Goal: Answer question/provide support

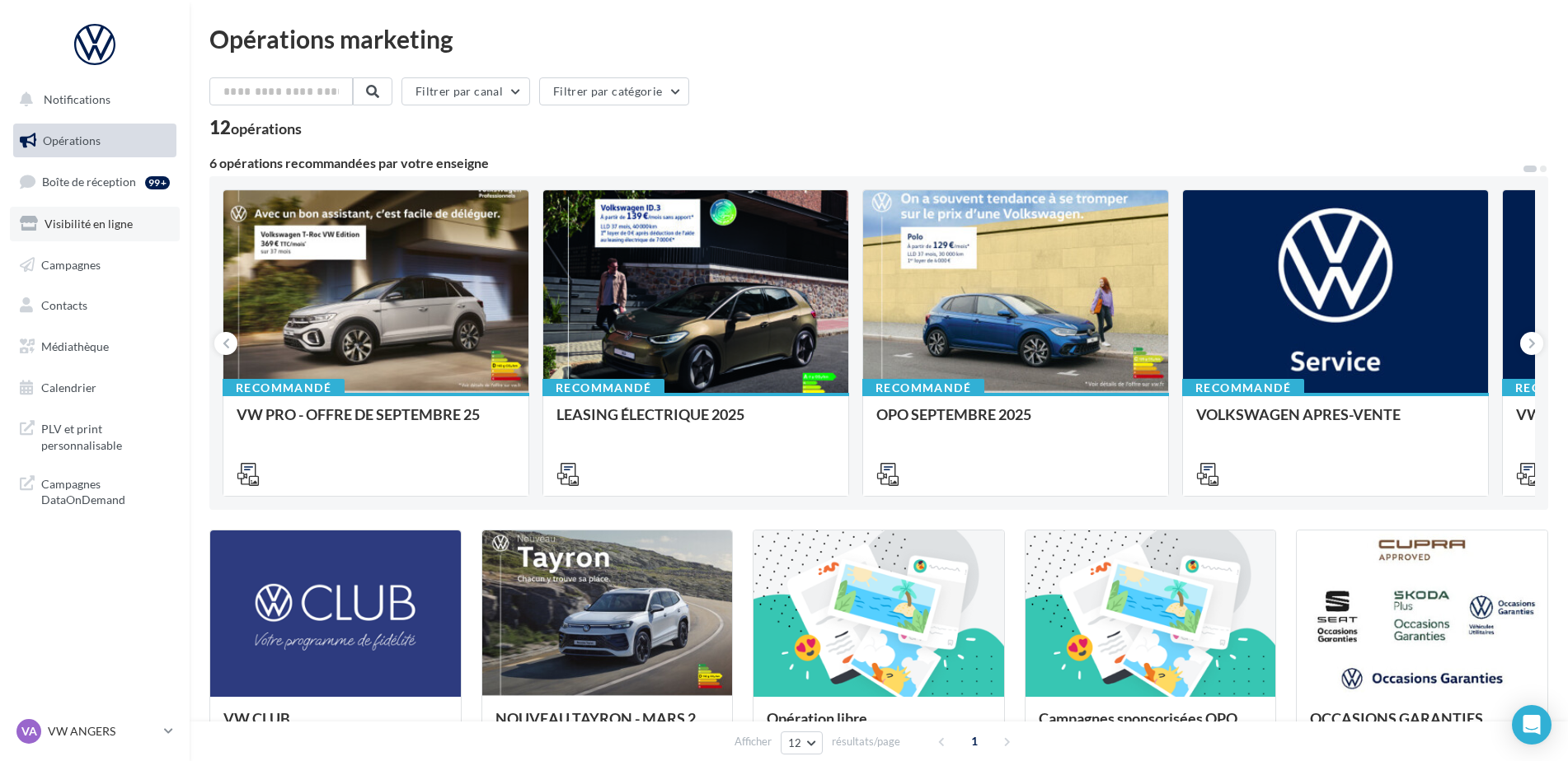
click at [93, 234] on link "Visibilité en ligne" at bounding box center [95, 223] width 170 height 34
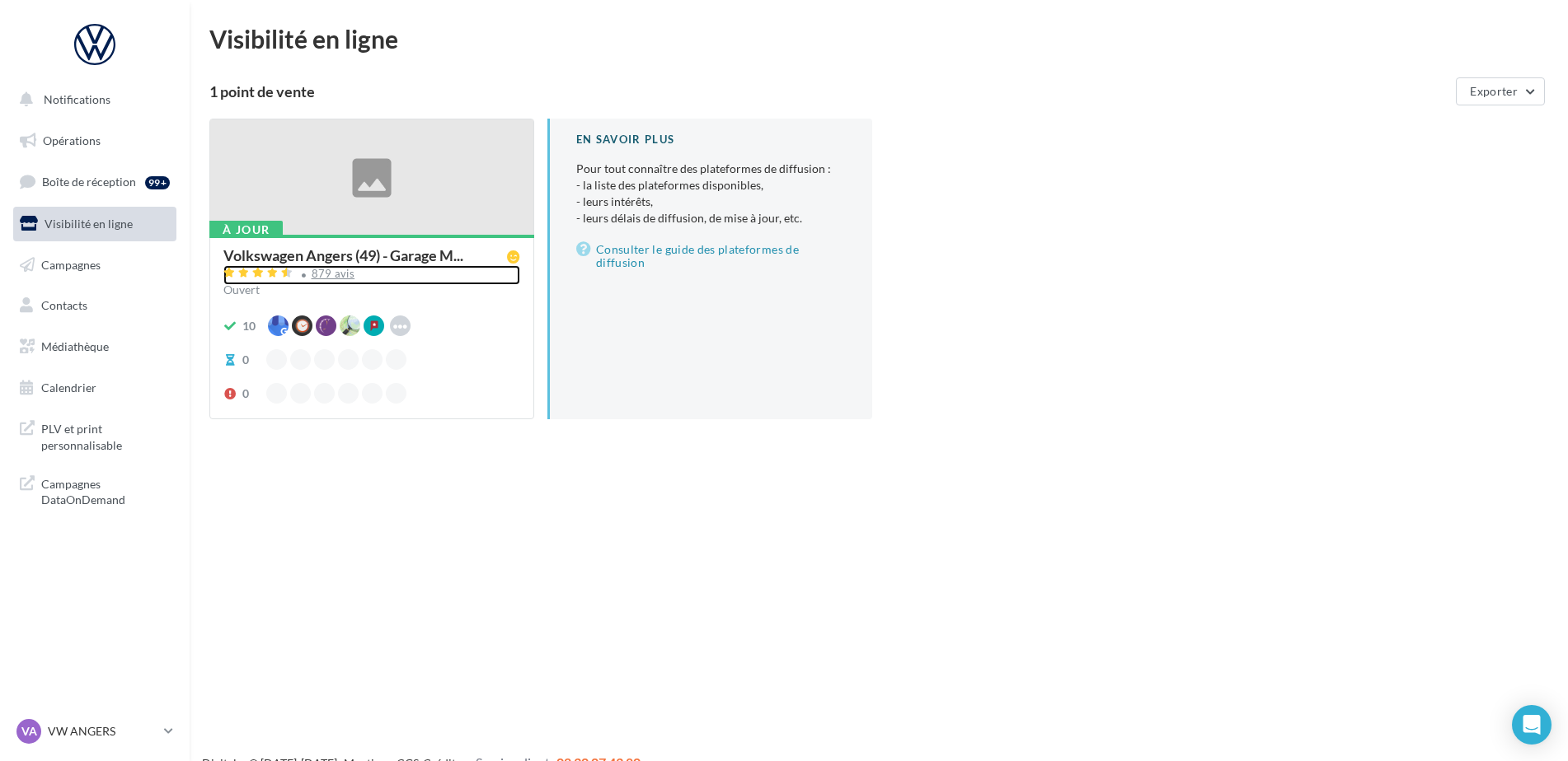
click at [330, 275] on div "879 avis" at bounding box center [333, 274] width 43 height 11
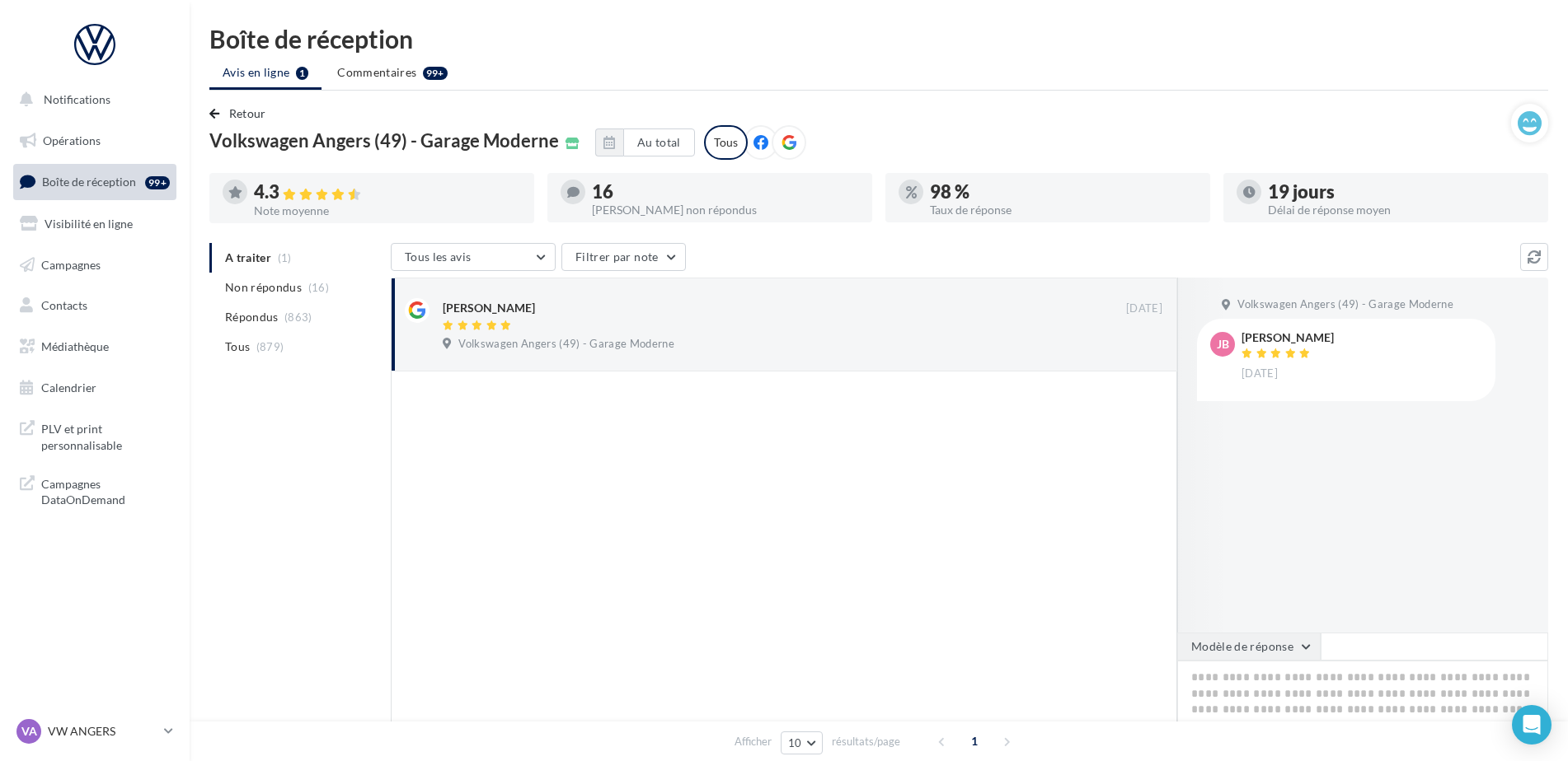
click at [1221, 647] on button "Modèle de réponse" at bounding box center [1249, 647] width 143 height 28
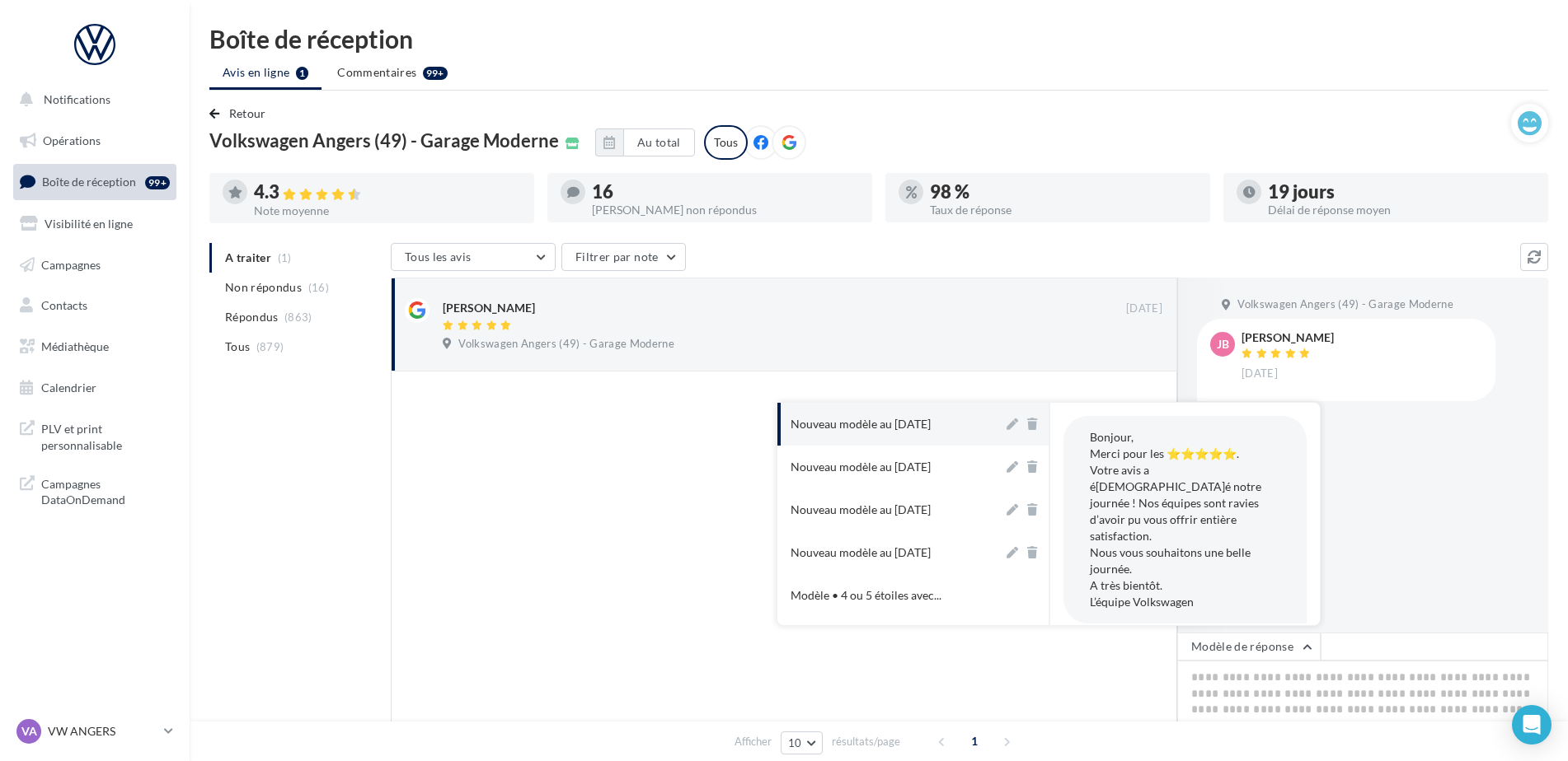
click at [898, 418] on div "Nouveau modèle au 30-05-2025" at bounding box center [860, 424] width 140 height 17
type textarea "**********"
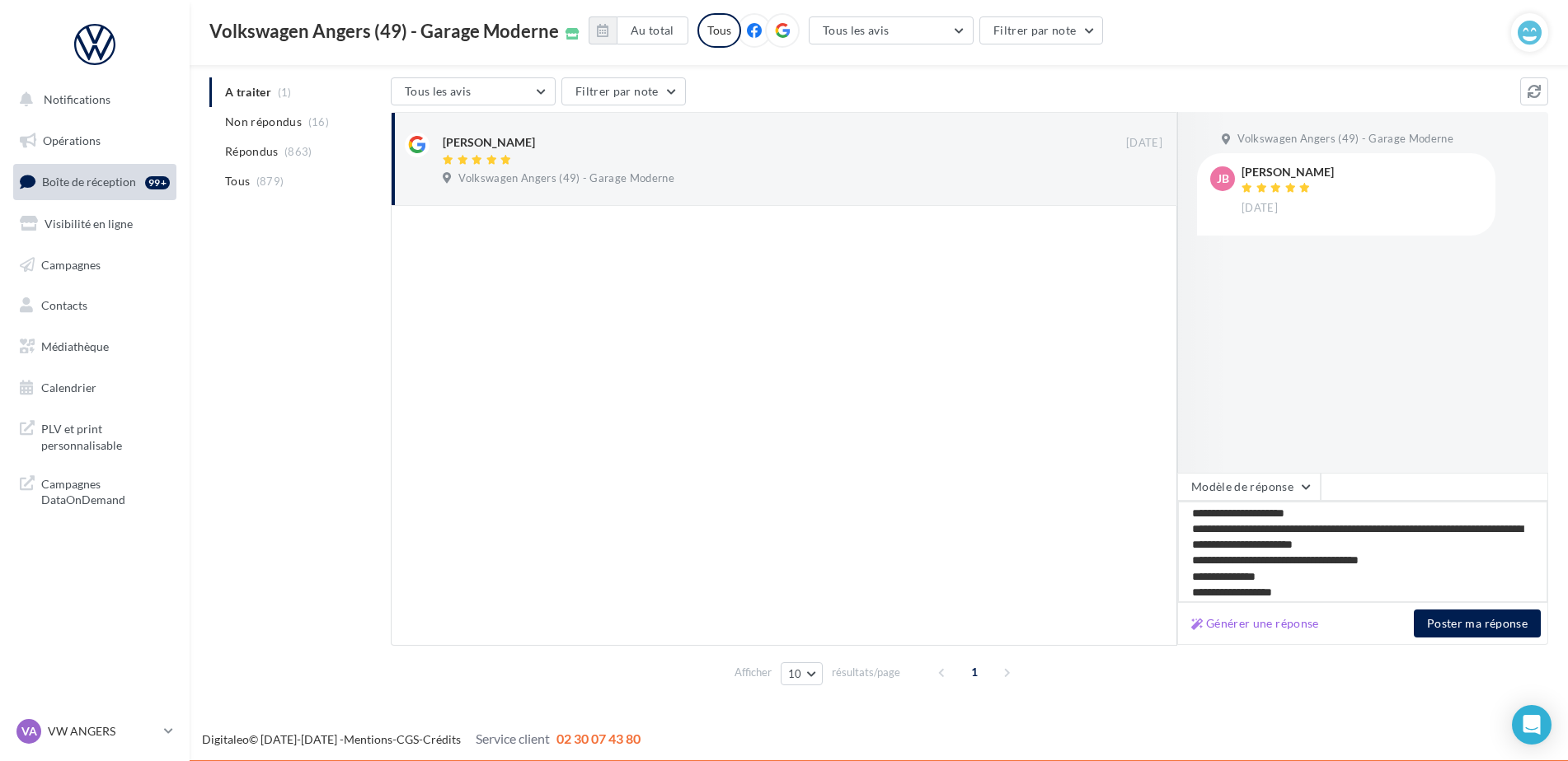
scroll to position [26, 0]
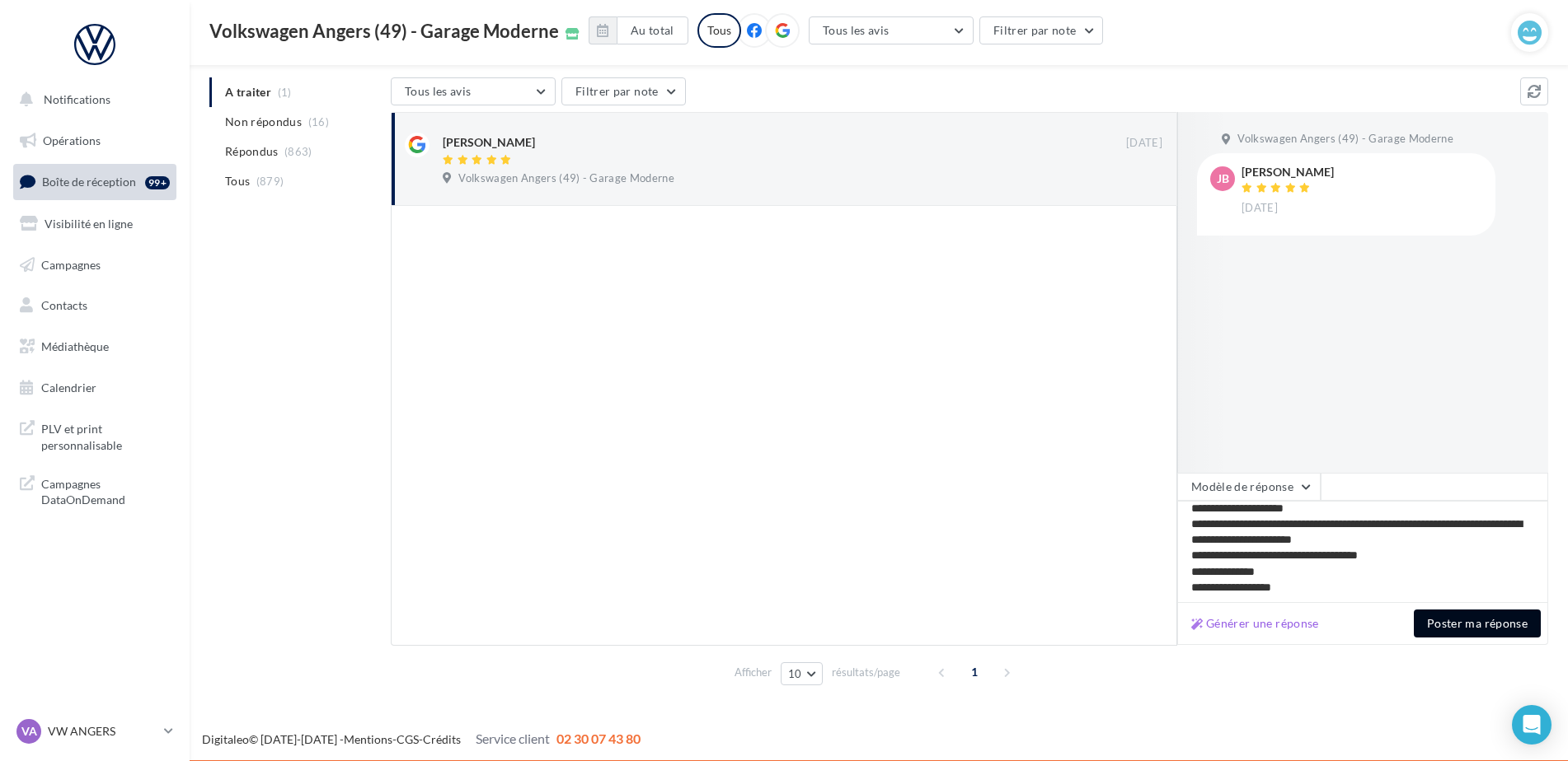
click at [1458, 629] on button "Poster ma réponse" at bounding box center [1478, 624] width 127 height 28
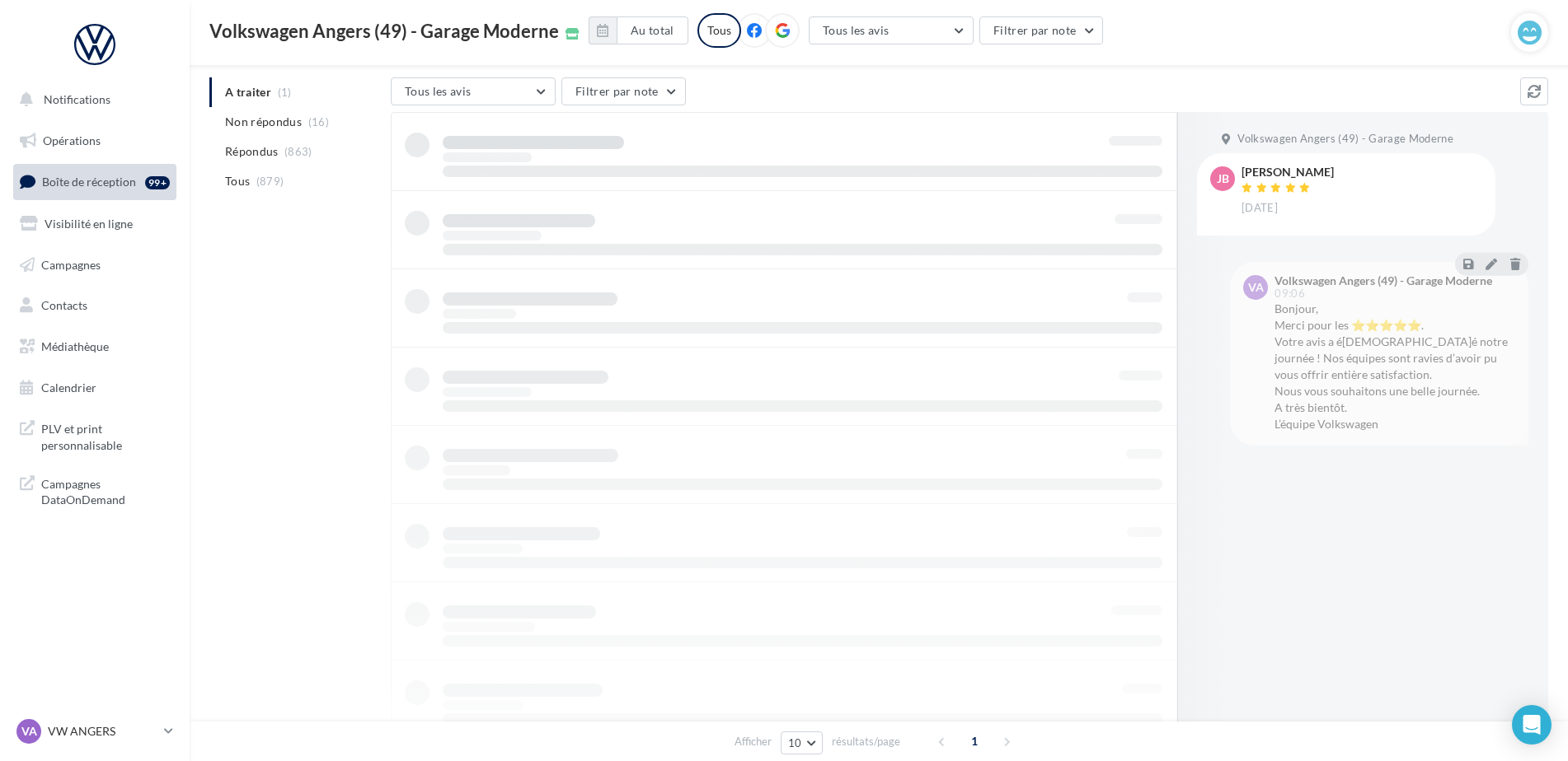
scroll to position [26, 0]
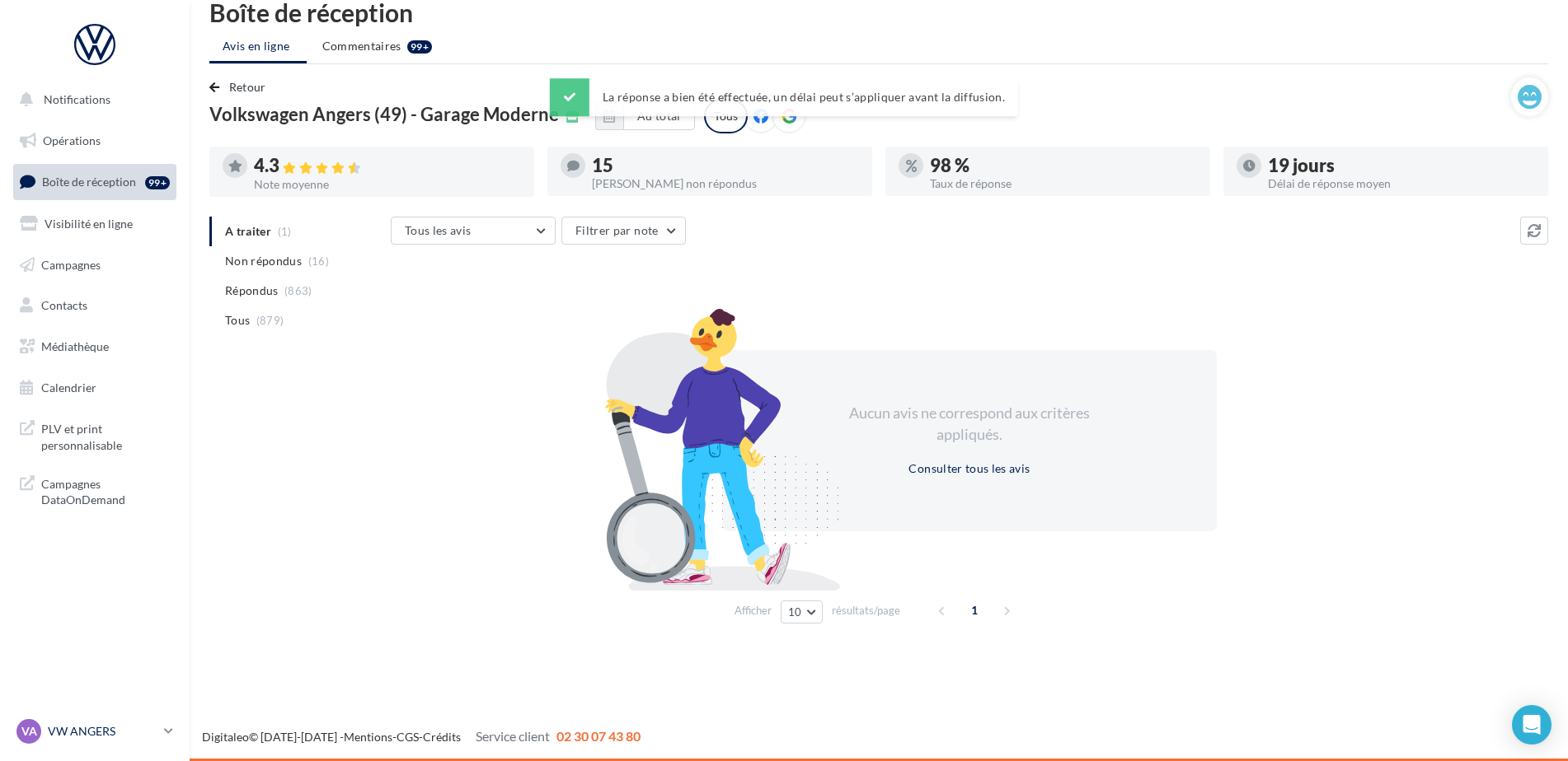
click at [102, 727] on p "VW ANGERS" at bounding box center [102, 731] width 110 height 17
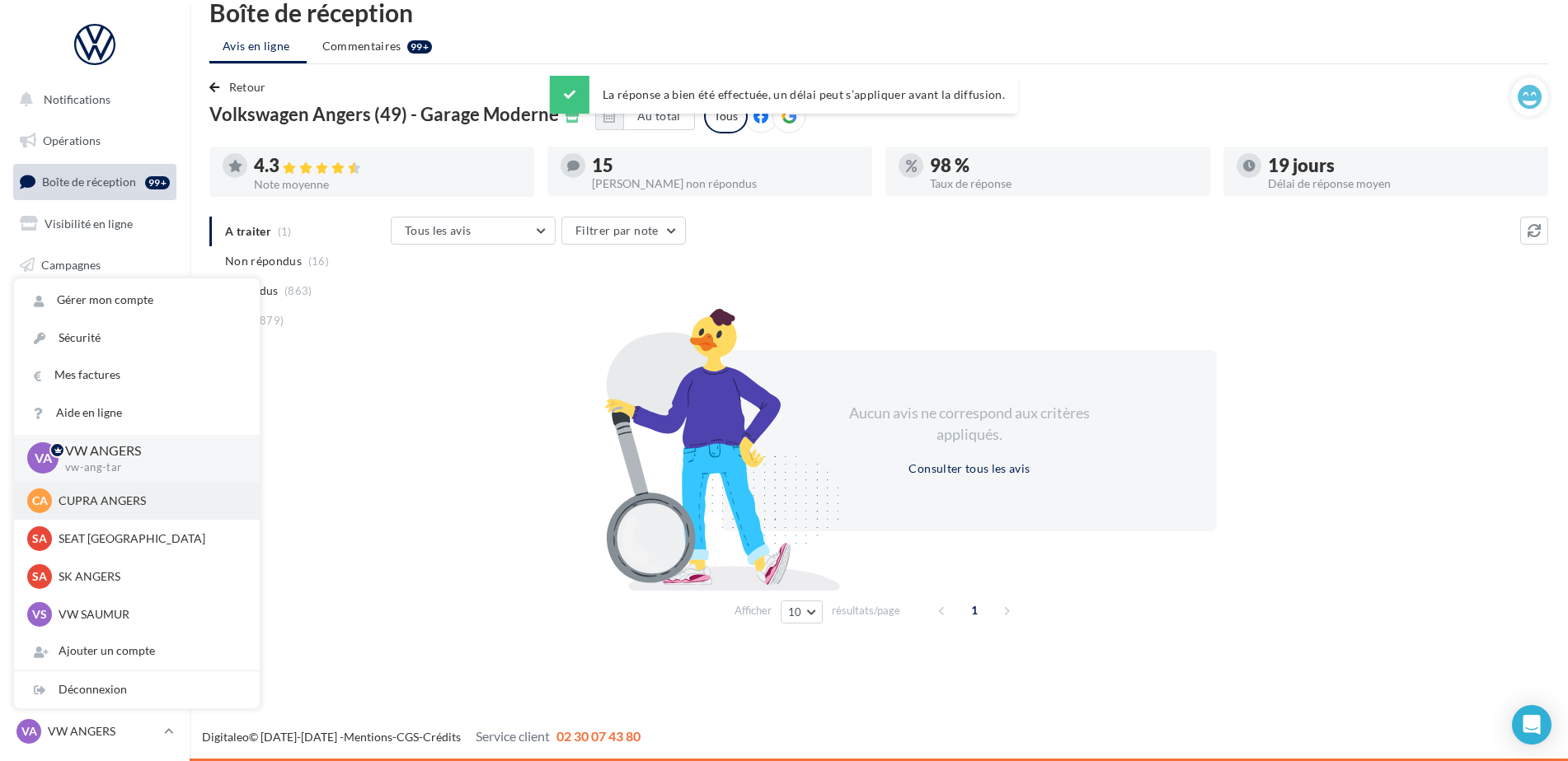
click at [80, 501] on p "CUPRA ANGERS" at bounding box center [148, 501] width 181 height 17
